Goal: Complete application form: Complete application form

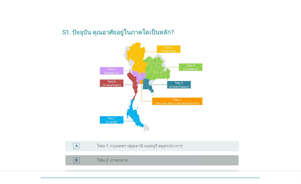
click at [101, 161] on label "โซน 2: ภาคกลาง" at bounding box center [112, 160] width 31 height 5
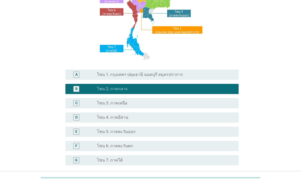
scroll to position [118, 0]
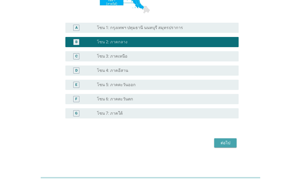
click at [225, 141] on div "ต่อไป" at bounding box center [226, 143] width 14 height 6
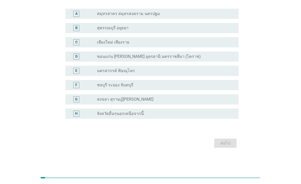
scroll to position [0, 0]
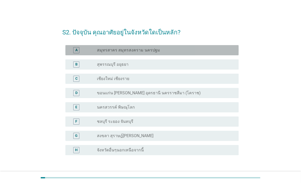
click at [142, 49] on label "สมุทรสาคร สมุทรสงคราม นครปฐม" at bounding box center [128, 50] width 63 height 5
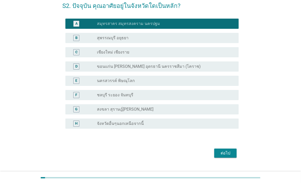
scroll to position [36, 0]
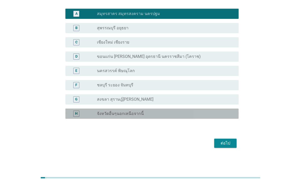
click at [163, 117] on div "H radio_button_unchecked จังหวัดอื่นๆนอกเหนือจากนี้" at bounding box center [152, 114] width 174 height 10
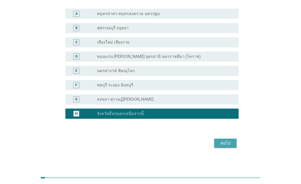
click at [227, 144] on div "ต่อไป" at bounding box center [226, 143] width 14 height 6
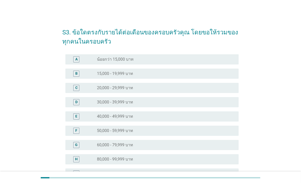
click at [175, 145] on div "radio_button_unchecked 60,000 - 79,999 บาท" at bounding box center [164, 144] width 134 height 5
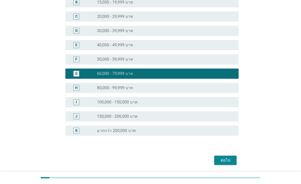
scroll to position [88, 0]
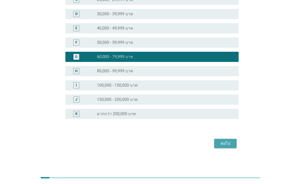
click at [230, 141] on div "ต่อไป" at bounding box center [226, 143] width 14 height 6
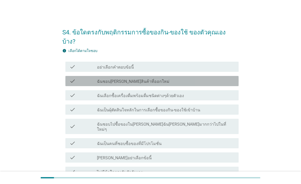
click at [125, 79] on label "ฉันชอบ[PERSON_NAME]สินค้าที่ออกใหม่" at bounding box center [133, 81] width 73 height 5
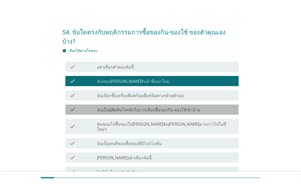
click at [132, 108] on label "ฉันเป็นผุ้ตัดสินใจหลักในการเลือกซื้อของกิน-ของใช้เข้าบ้าน" at bounding box center [148, 110] width 103 height 5
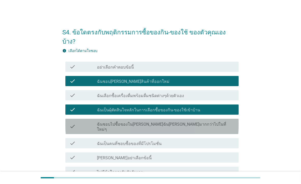
click at [206, 121] on div "check_box_outline_blank ฉันชอบไปซื้อของใน[PERSON_NAME]ฉัน[PERSON_NAME]มากกว่าไป…" at bounding box center [166, 126] width 138 height 11
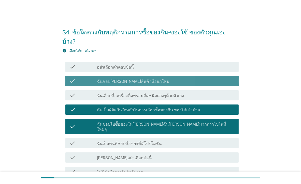
click at [173, 78] on div "check_box ฉันชอบ[PERSON_NAME]สินค้าที่ออกใหม่" at bounding box center [166, 81] width 138 height 6
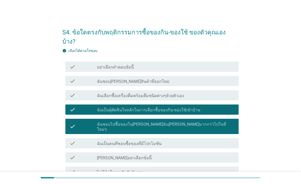
click at [166, 78] on div "check_box ฉันชอบ[PERSON_NAME]สินค้าที่ออกใหม่" at bounding box center [166, 81] width 138 height 6
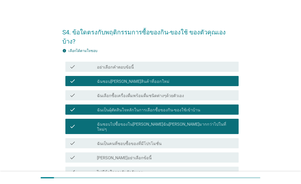
click at [166, 78] on div "check_box ฉันชอบ[PERSON_NAME]สินค้าที่ออกใหม่" at bounding box center [166, 81] width 138 height 6
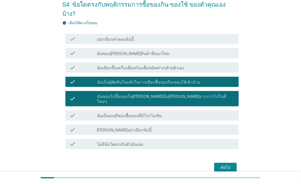
scroll to position [38, 0]
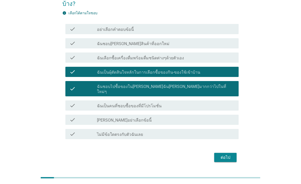
click at [219, 136] on form "S4. ข้อใดตรงกับพฤติกรรมการซื้อของกิน-ของใช้ ของตัวคุณเองบ้าง? info เลือกได้ตามใ…" at bounding box center [150, 74] width 177 height 179
click at [223, 154] on div "ต่อไป" at bounding box center [226, 157] width 14 height 6
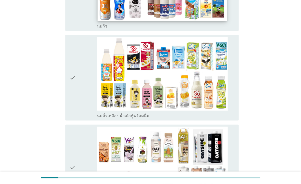
scroll to position [143, 0]
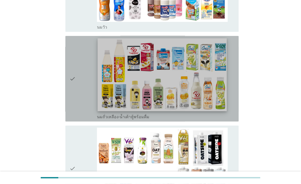
click at [186, 90] on img at bounding box center [162, 74] width 129 height 73
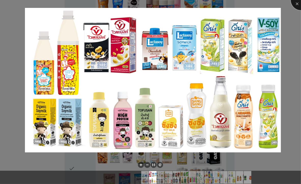
click at [296, 5] on div at bounding box center [301, 0] width 20 height 20
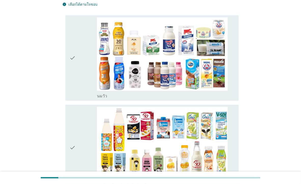
scroll to position [71, 0]
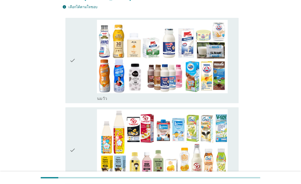
click at [73, 149] on icon "check" at bounding box center [73, 150] width 6 height 82
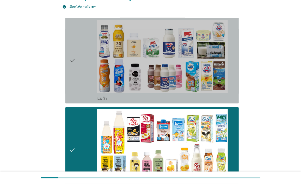
click at [75, 57] on icon "check" at bounding box center [73, 61] width 6 height 82
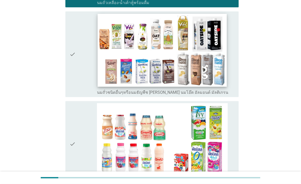
scroll to position [285, 0]
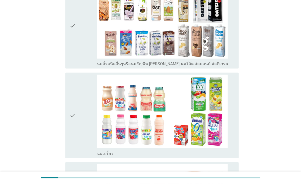
click at [76, 116] on div "check" at bounding box center [84, 116] width 28 height 82
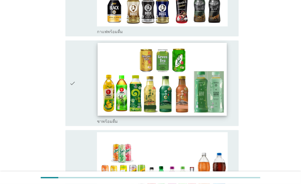
scroll to position [499, 0]
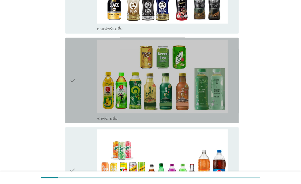
click at [76, 82] on div "check" at bounding box center [84, 81] width 28 height 82
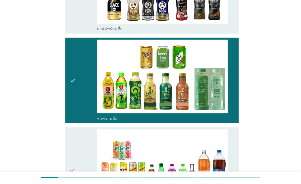
scroll to position [642, 0]
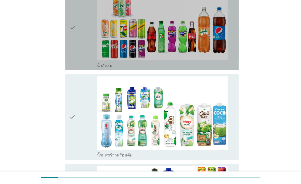
click at [74, 37] on icon "check" at bounding box center [73, 28] width 6 height 82
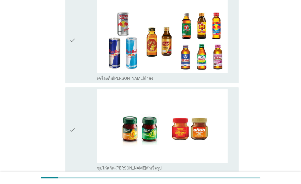
scroll to position [1213, 0]
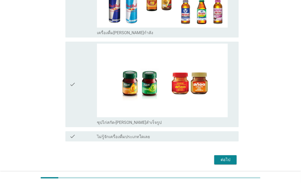
click at [75, 83] on icon "check" at bounding box center [73, 85] width 6 height 82
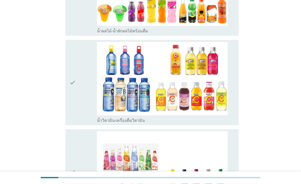
scroll to position [713, 0]
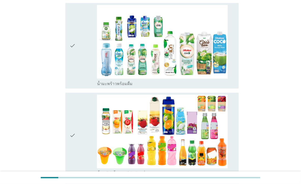
click at [77, 55] on div "check" at bounding box center [84, 46] width 28 height 82
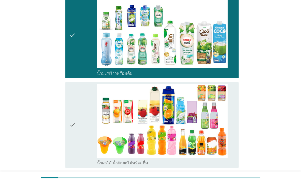
scroll to position [785, 0]
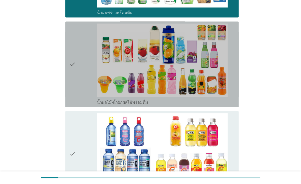
click at [76, 78] on div "check" at bounding box center [84, 64] width 28 height 82
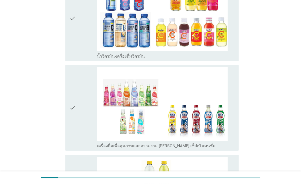
scroll to position [928, 0]
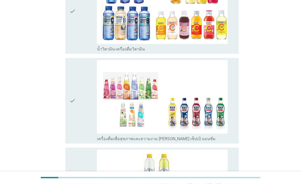
click at [74, 30] on icon "check" at bounding box center [73, 11] width 6 height 82
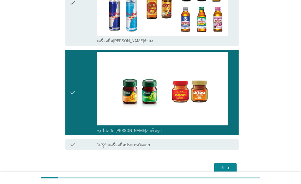
scroll to position [1228, 0]
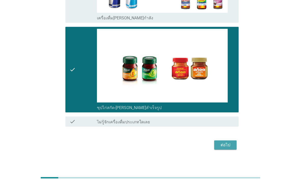
click at [231, 146] on button "ต่อไป" at bounding box center [226, 144] width 22 height 9
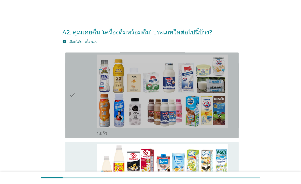
click at [70, 108] on icon "check" at bounding box center [73, 96] width 6 height 82
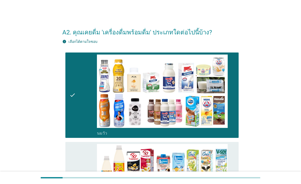
scroll to position [143, 0]
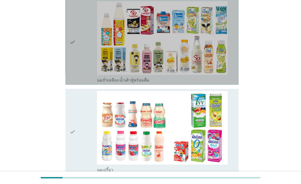
drag, startPoint x: 76, startPoint y: 60, endPoint x: 81, endPoint y: 95, distance: 35.8
click at [76, 62] on div "check" at bounding box center [84, 42] width 28 height 82
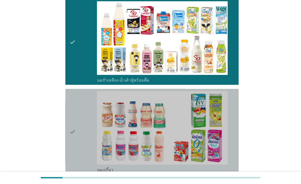
click at [80, 124] on div "check" at bounding box center [84, 132] width 28 height 82
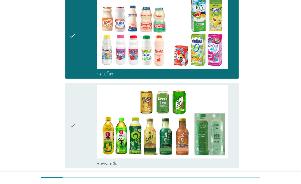
scroll to position [285, 0]
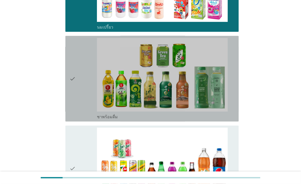
click at [81, 87] on div "check" at bounding box center [84, 79] width 28 height 82
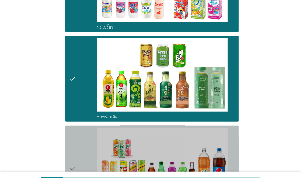
click at [88, 141] on div "check" at bounding box center [84, 169] width 28 height 82
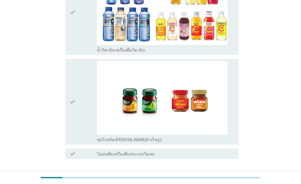
scroll to position [713, 0]
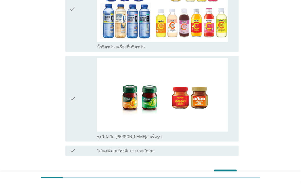
click at [88, 92] on div "check" at bounding box center [84, 99] width 28 height 82
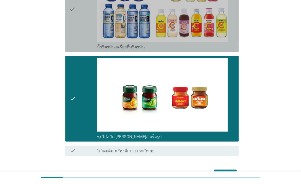
click at [91, 30] on div "check" at bounding box center [84, 9] width 28 height 82
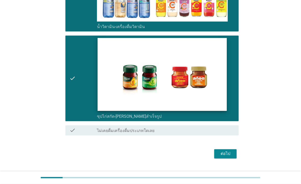
scroll to position [743, 0]
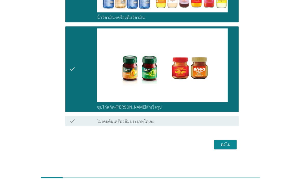
click at [230, 142] on div "ต่อไป" at bounding box center [226, 144] width 14 height 6
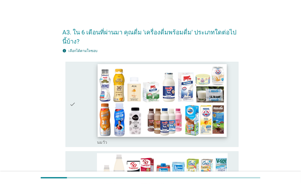
scroll to position [71, 0]
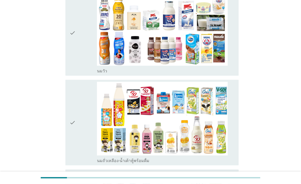
click at [83, 46] on div "check" at bounding box center [84, 33] width 28 height 82
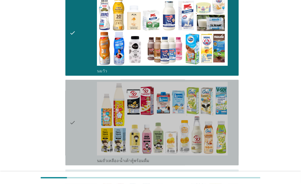
drag, startPoint x: 77, startPoint y: 112, endPoint x: 79, endPoint y: 110, distance: 3.1
click at [79, 111] on div "check" at bounding box center [84, 123] width 28 height 82
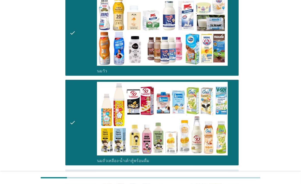
scroll to position [143, 0]
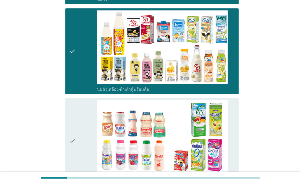
click at [84, 109] on div "check" at bounding box center [84, 141] width 28 height 82
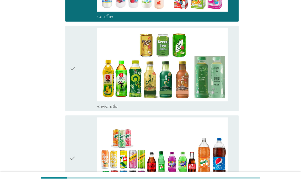
scroll to position [357, 0]
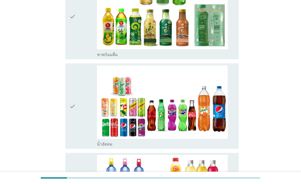
click at [88, 30] on div "check" at bounding box center [84, 17] width 28 height 82
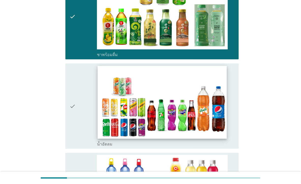
scroll to position [428, 0]
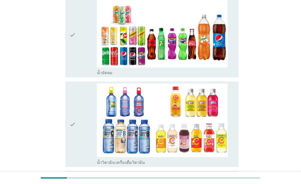
click at [87, 28] on div "check" at bounding box center [84, 35] width 28 height 82
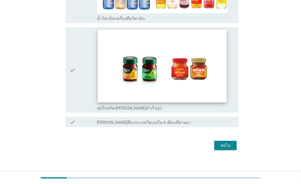
scroll to position [574, 0]
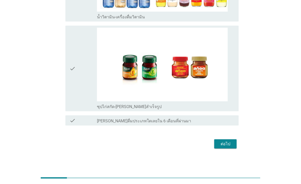
click at [81, 72] on div "check" at bounding box center [84, 69] width 28 height 82
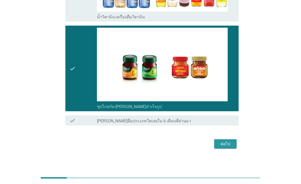
click at [226, 141] on div "ต่อไป" at bounding box center [226, 144] width 14 height 6
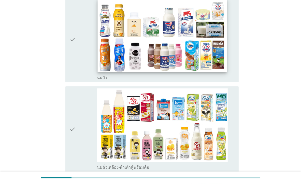
scroll to position [71, 0]
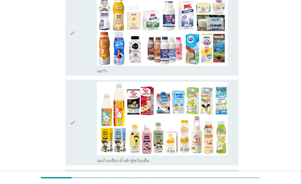
click at [85, 50] on div "check" at bounding box center [84, 33] width 28 height 82
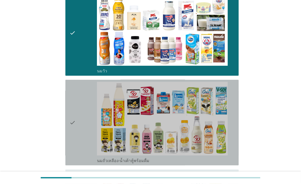
drag, startPoint x: 93, startPoint y: 117, endPoint x: 95, endPoint y: 114, distance: 3.7
click at [93, 118] on div "check" at bounding box center [84, 123] width 28 height 82
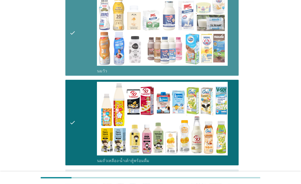
click at [82, 42] on div "check" at bounding box center [84, 33] width 28 height 82
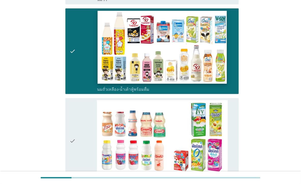
scroll to position [214, 0]
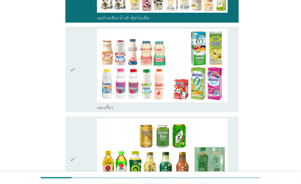
click at [80, 66] on div "check" at bounding box center [84, 70] width 28 height 82
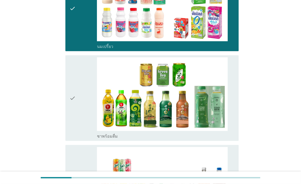
scroll to position [357, 0]
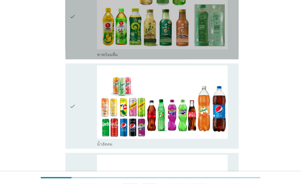
drag, startPoint x: 78, startPoint y: 39, endPoint x: 82, endPoint y: 45, distance: 6.6
click at [78, 39] on div "check" at bounding box center [84, 17] width 28 height 82
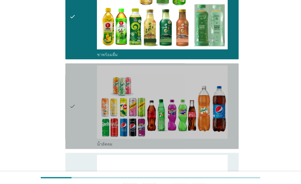
click at [77, 92] on div "check" at bounding box center [84, 106] width 28 height 82
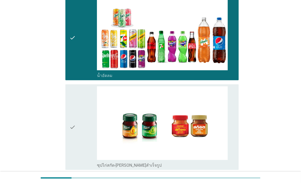
scroll to position [428, 0]
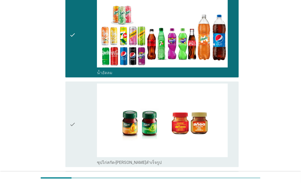
click at [89, 117] on div "check" at bounding box center [84, 125] width 28 height 82
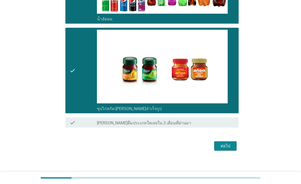
scroll to position [484, 0]
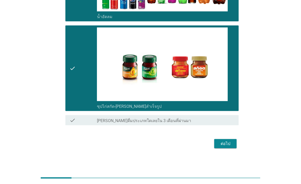
click at [223, 141] on div "ต่อไป" at bounding box center [226, 144] width 14 height 6
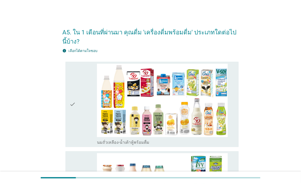
scroll to position [71, 0]
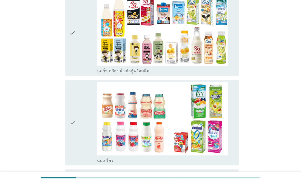
click at [83, 34] on div "check" at bounding box center [84, 33] width 28 height 82
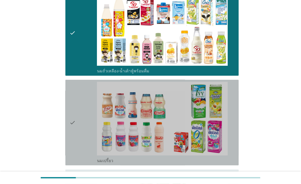
drag, startPoint x: 78, startPoint y: 117, endPoint x: 78, endPoint y: 111, distance: 5.9
click at [78, 117] on div "check" at bounding box center [84, 123] width 28 height 82
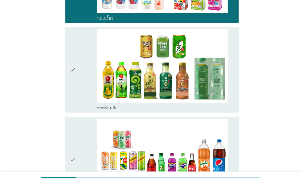
scroll to position [214, 0]
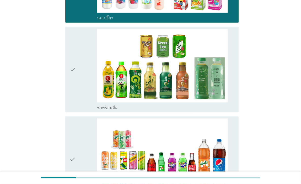
click at [78, 78] on div "check" at bounding box center [84, 70] width 28 height 82
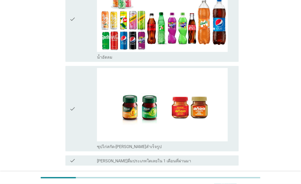
scroll to position [357, 0]
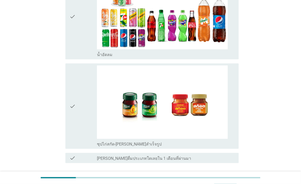
click at [87, 41] on div "check" at bounding box center [84, 17] width 28 height 82
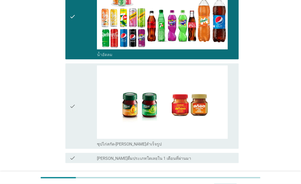
click at [70, 109] on icon "check" at bounding box center [73, 106] width 6 height 82
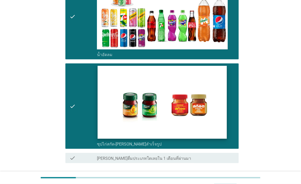
scroll to position [394, 0]
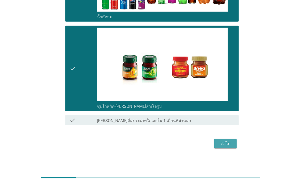
click at [219, 143] on button "ต่อไป" at bounding box center [226, 143] width 22 height 9
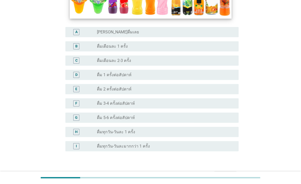
scroll to position [143, 0]
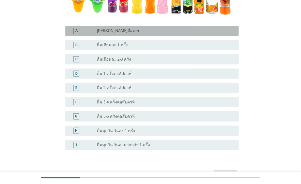
drag, startPoint x: 111, startPoint y: 32, endPoint x: 138, endPoint y: 48, distance: 30.9
click at [111, 32] on label "[PERSON_NAME]ดื่มเลย" at bounding box center [118, 30] width 42 height 5
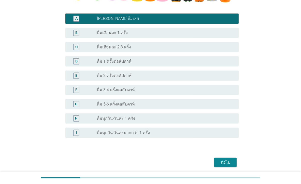
scroll to position [174, 0]
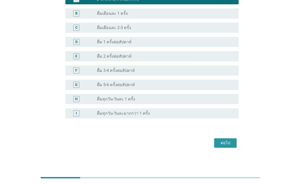
click at [228, 142] on div "ต่อไป" at bounding box center [226, 143] width 14 height 6
